Goal: Task Accomplishment & Management: Manage account settings

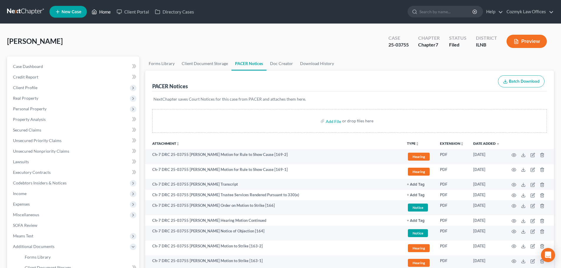
click at [107, 14] on link "Home" at bounding box center [101, 11] width 25 height 11
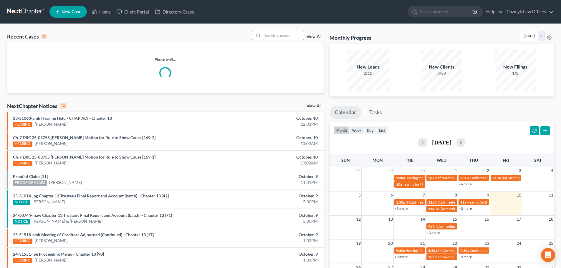
click at [282, 35] on input "search" at bounding box center [283, 35] width 41 height 9
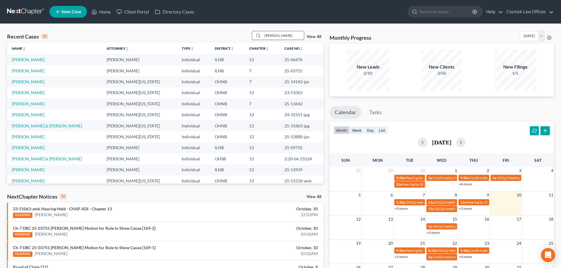
type input "[PERSON_NAME]"
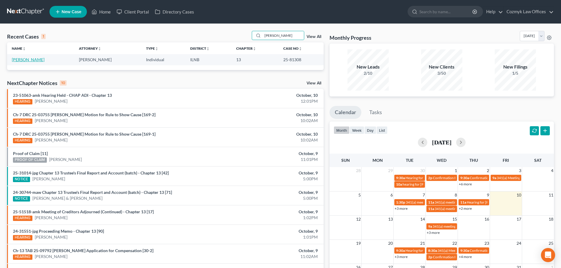
click at [13, 59] on link "[PERSON_NAME]" at bounding box center [28, 59] width 33 height 5
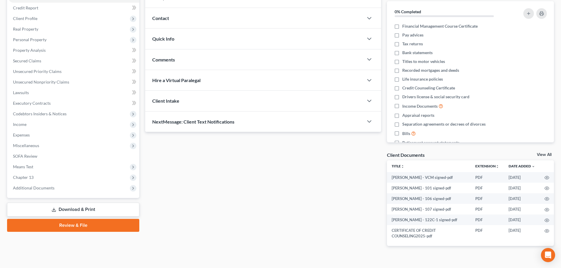
scroll to position [79, 0]
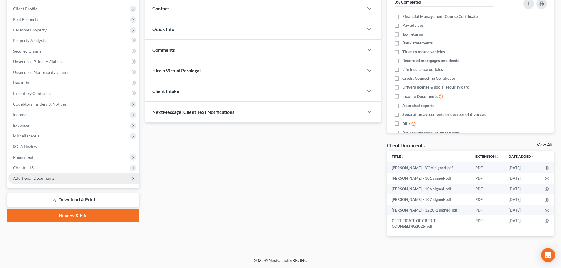
click at [45, 177] on span "Additional Documents" at bounding box center [34, 178] width 42 height 5
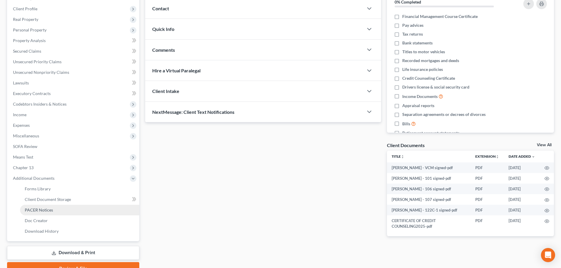
click at [39, 206] on link "PACER Notices" at bounding box center [79, 210] width 119 height 11
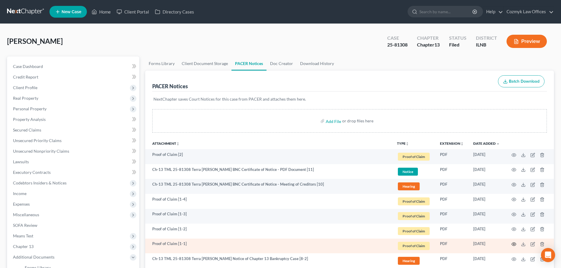
click at [512, 244] on icon "button" at bounding box center [514, 244] width 4 height 3
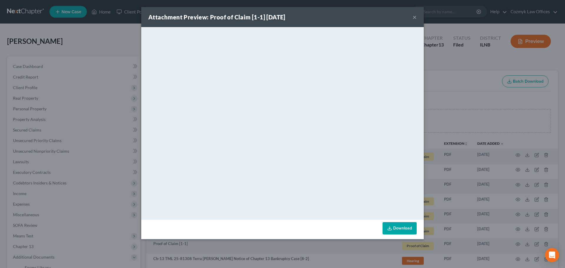
drag, startPoint x: 414, startPoint y: 15, endPoint x: 417, endPoint y: 18, distance: 3.7
click at [415, 15] on button "×" at bounding box center [415, 17] width 4 height 7
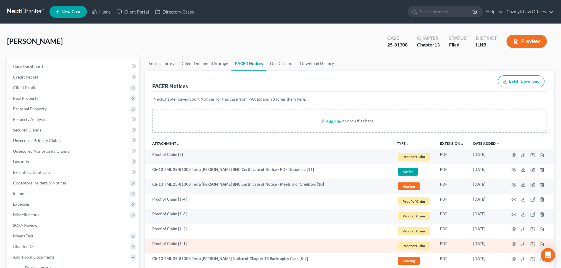
click at [535, 245] on td at bounding box center [528, 246] width 49 height 15
click at [534, 245] on icon "button" at bounding box center [532, 244] width 5 height 5
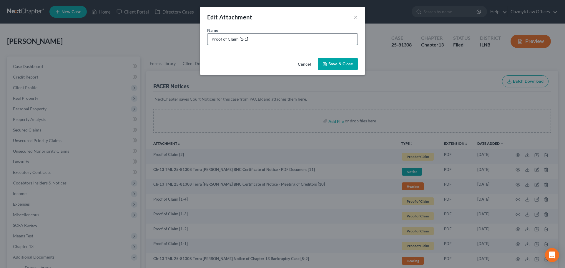
click at [283, 39] on input "Proof of Claim [1-1]" at bounding box center [283, 39] width 150 height 11
type input "Proof of Claim [1-1] Achieve Personal Loans"
click at [335, 64] on span "Save & Close" at bounding box center [341, 64] width 25 height 5
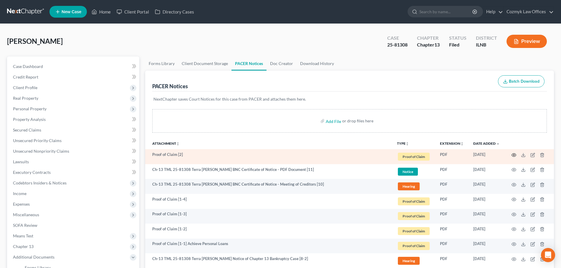
click at [513, 154] on icon "button" at bounding box center [514, 155] width 5 height 5
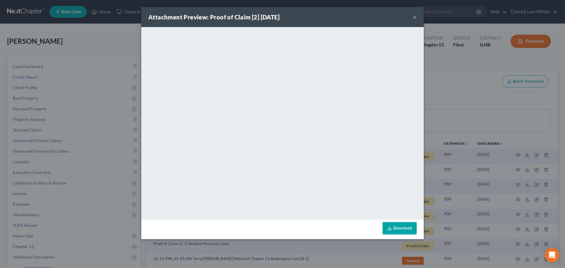
click at [416, 18] on button "×" at bounding box center [415, 17] width 4 height 7
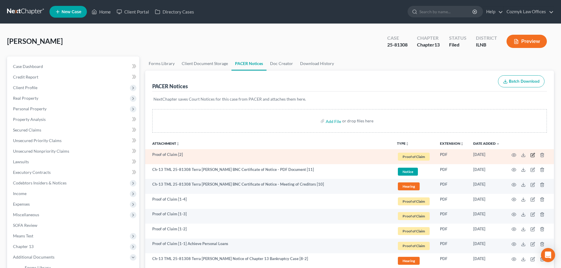
click at [533, 153] on icon "button" at bounding box center [532, 155] width 5 height 5
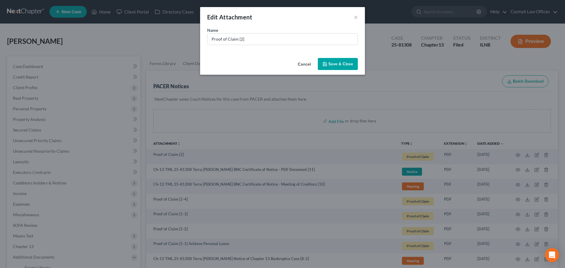
click at [257, 31] on div "Name * Proof of Claim [2]" at bounding box center [282, 36] width 151 height 18
click at [256, 40] on input "Proof of Claim [2]" at bounding box center [283, 39] width 150 height 11
type input "Proof of Claim [2] Internal Revenue Service"
